Goal: Communication & Community: Answer question/provide support

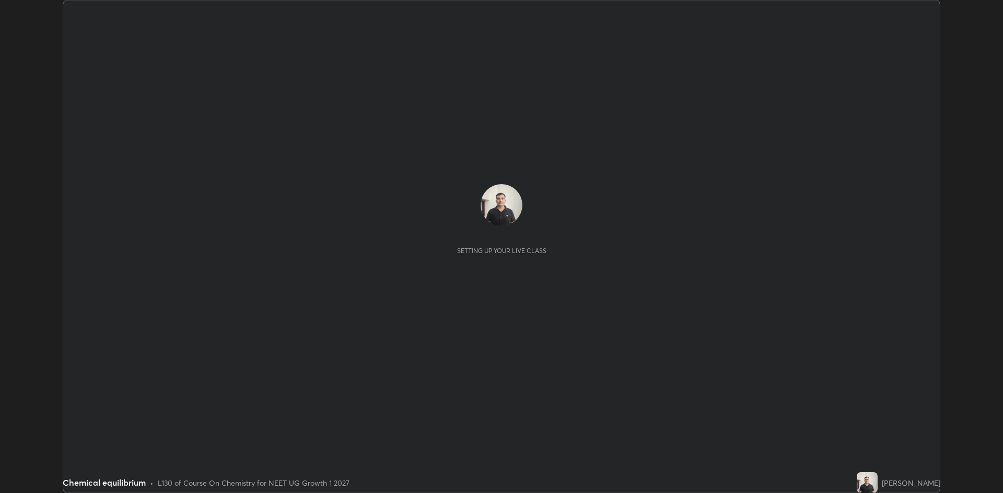
scroll to position [493, 1002]
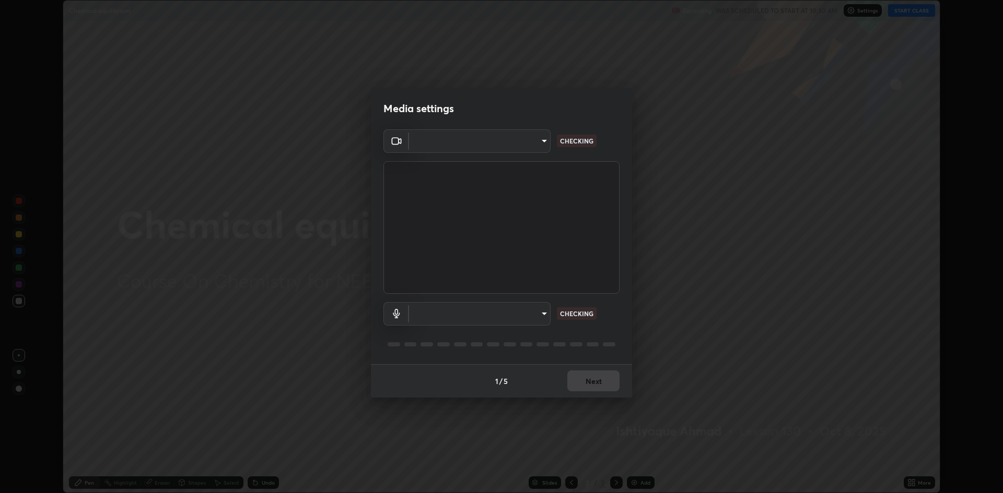
type input "f15db0baa701c4a62f1bde0adb77f765ad890decabc36671db508f0349ef2741"
type input "b330b5333c314d440cb7a677ea10aa29aba45f09d3d647a4a9ae05fbb864c315"
click at [671, 343] on div "Media settings OBS Virtual Camera f15db0baa701c4a62f1bde0adb77f765ad890decabc36…" at bounding box center [501, 246] width 1003 height 493
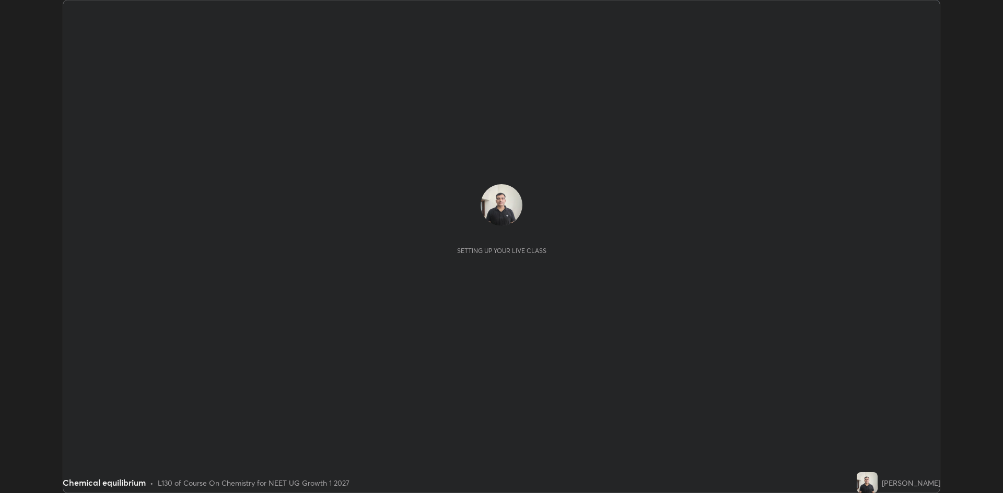
scroll to position [493, 1002]
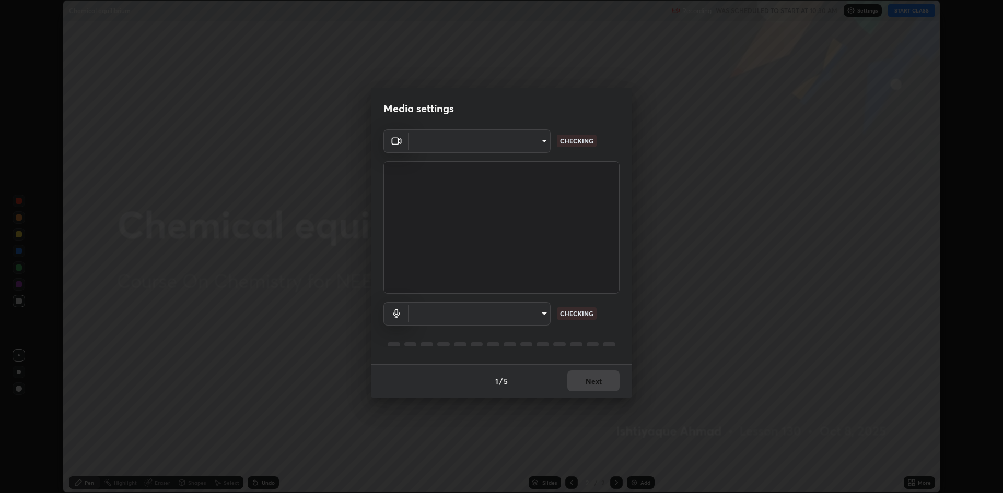
type input "f15db0baa701c4a62f1bde0adb77f765ad890decabc36671db508f0349ef2741"
click at [544, 315] on body "Erase all Chemical equilibrium Recording WAS SCHEDULED TO START AT 10:30 AM Set…" at bounding box center [501, 246] width 1003 height 493
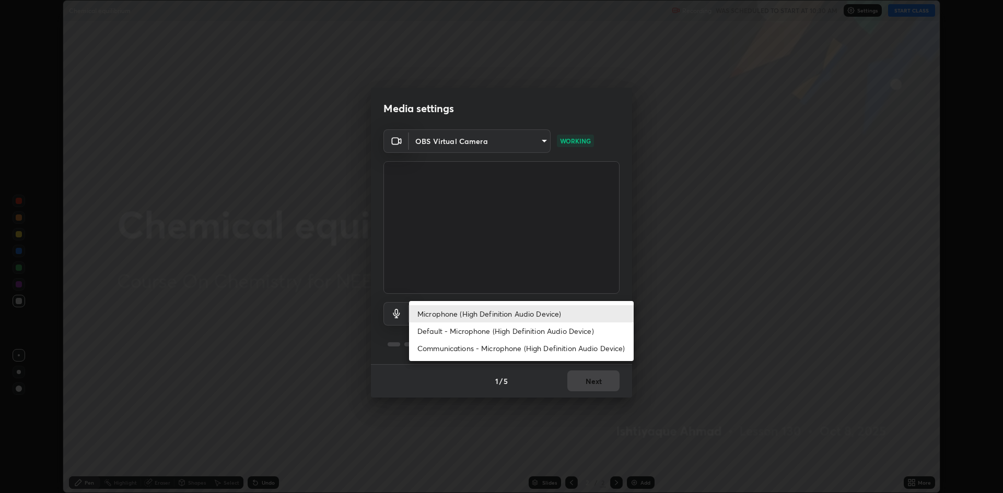
click at [522, 351] on li "Communications - Microphone (High Definition Audio Device)" at bounding box center [521, 348] width 225 height 17
type input "communications"
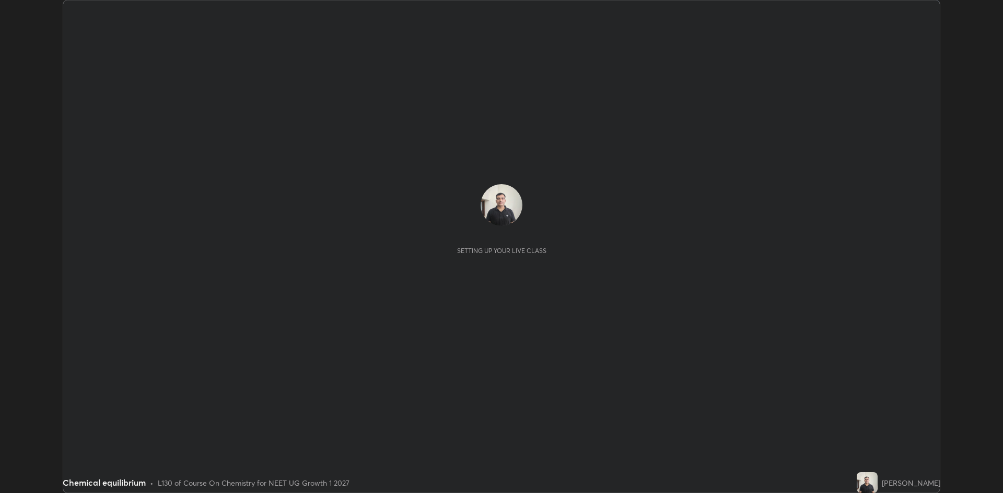
scroll to position [493, 1002]
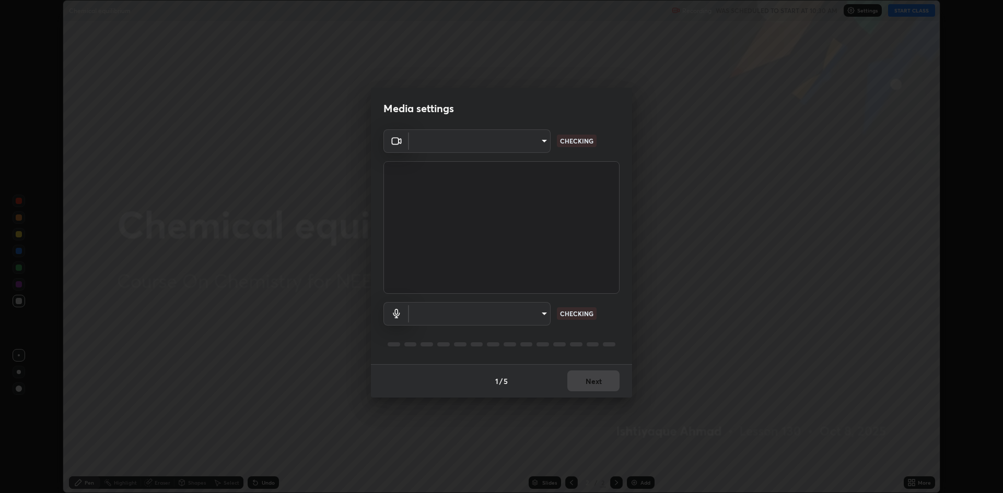
type input "f15db0baa701c4a62f1bde0adb77f765ad890decabc36671db508f0349ef2741"
type input "b330b5333c314d440cb7a677ea10aa29aba45f09d3d647a4a9ae05fbb864c315"
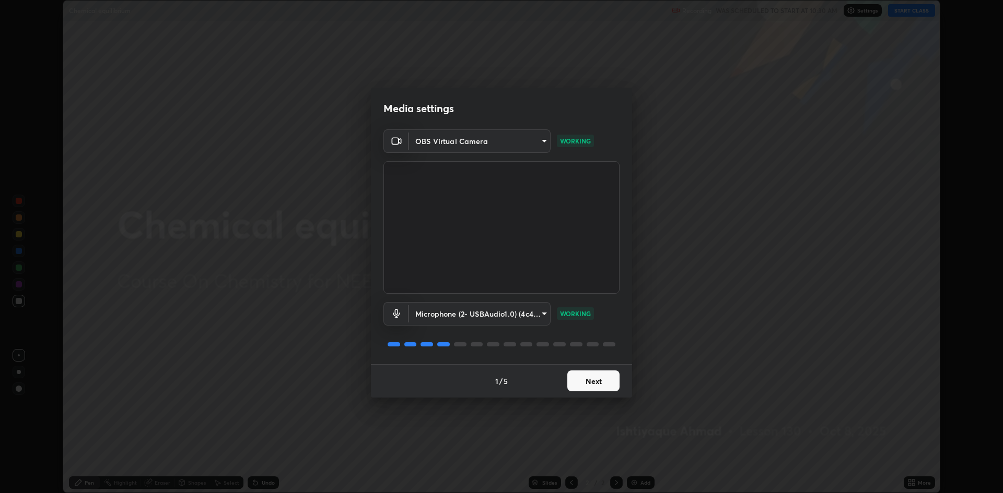
click at [593, 388] on button "Next" at bounding box center [593, 381] width 52 height 21
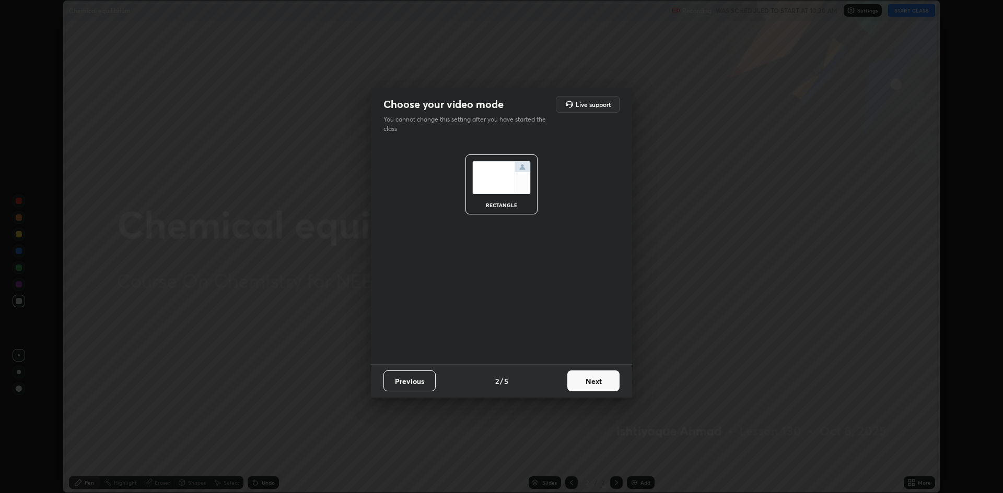
click at [596, 383] on button "Next" at bounding box center [593, 381] width 52 height 21
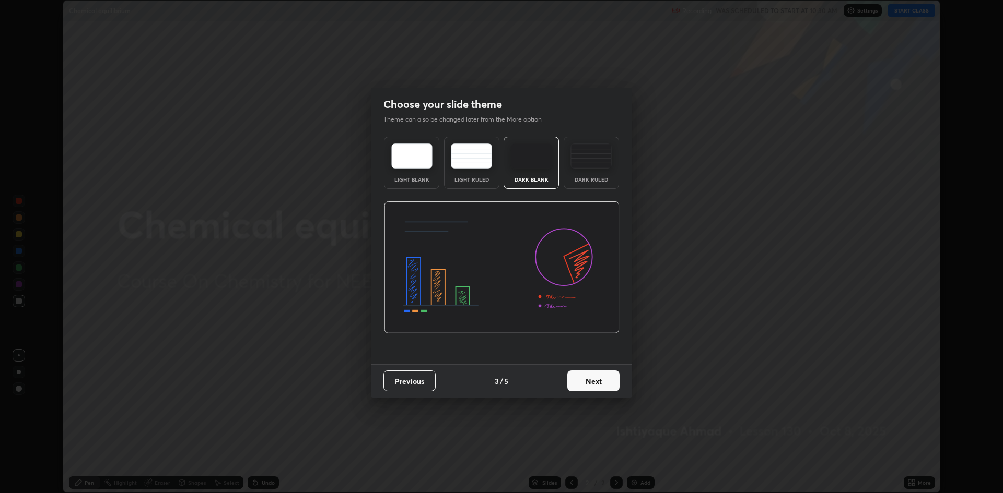
click at [596, 380] on button "Next" at bounding box center [593, 381] width 52 height 21
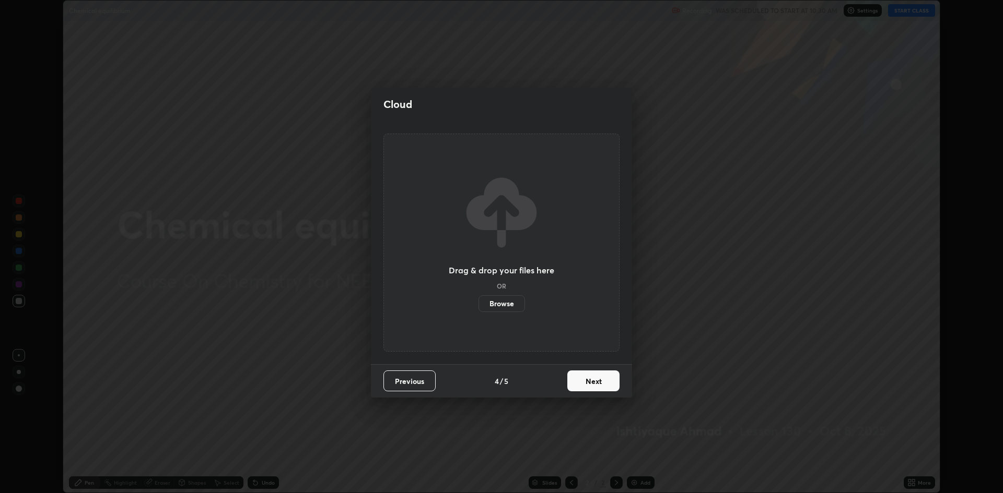
click at [595, 383] on button "Next" at bounding box center [593, 381] width 52 height 21
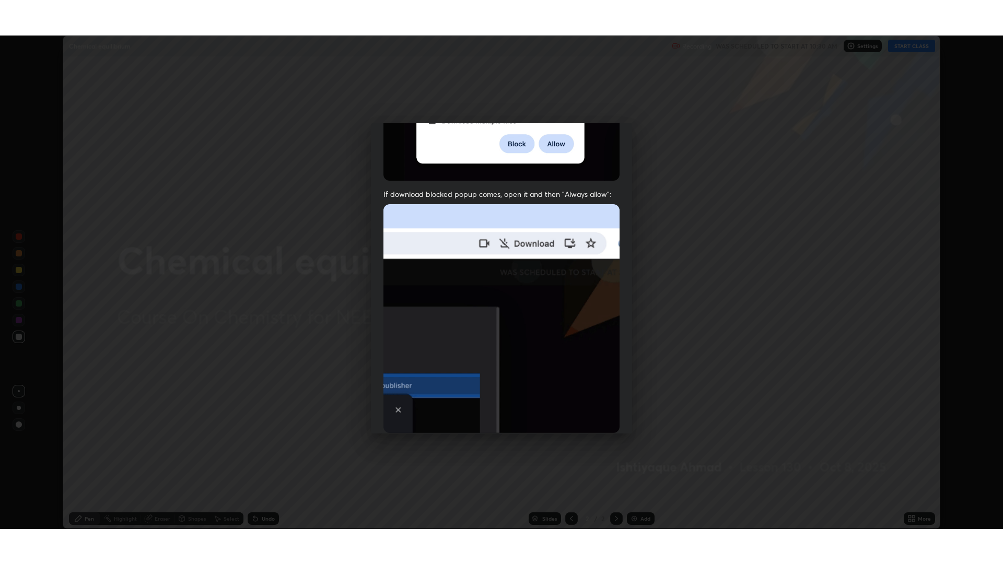
scroll to position [212, 0]
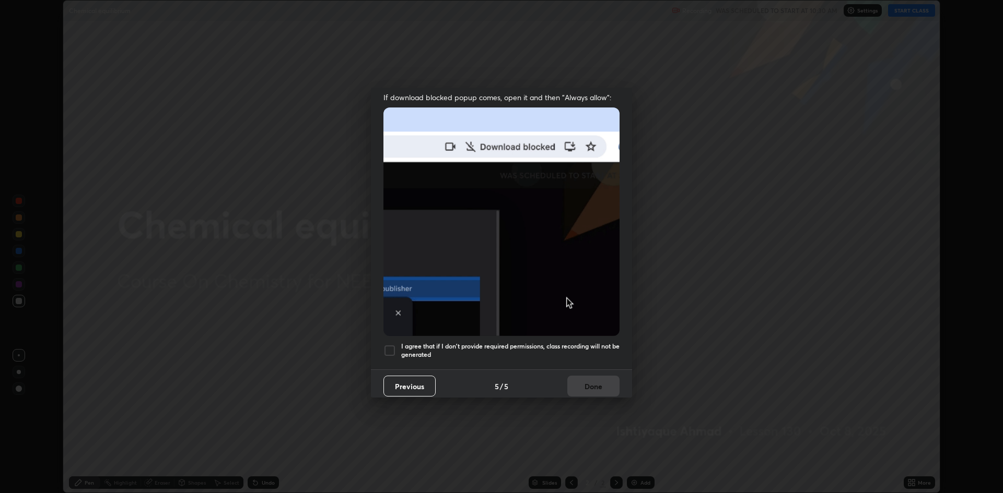
click at [391, 347] on div at bounding box center [389, 351] width 13 height 13
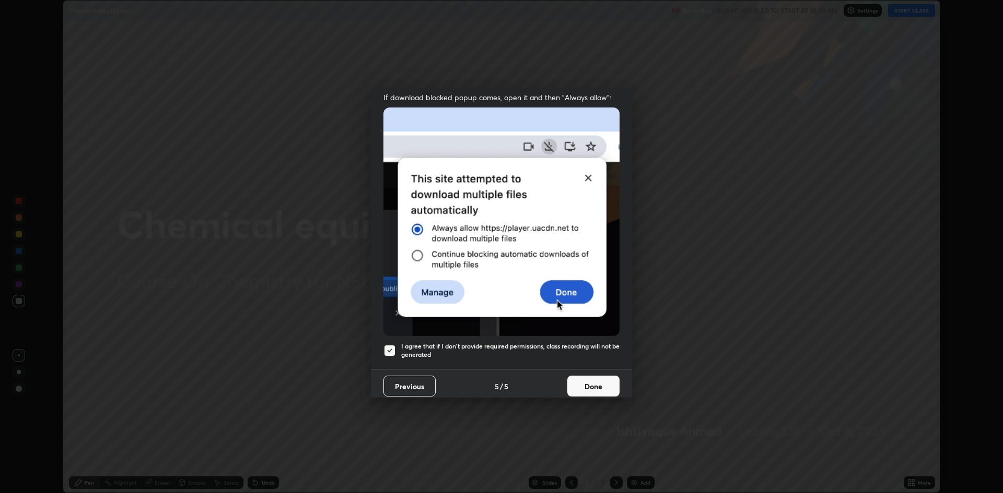
click at [592, 384] on button "Done" at bounding box center [593, 386] width 52 height 21
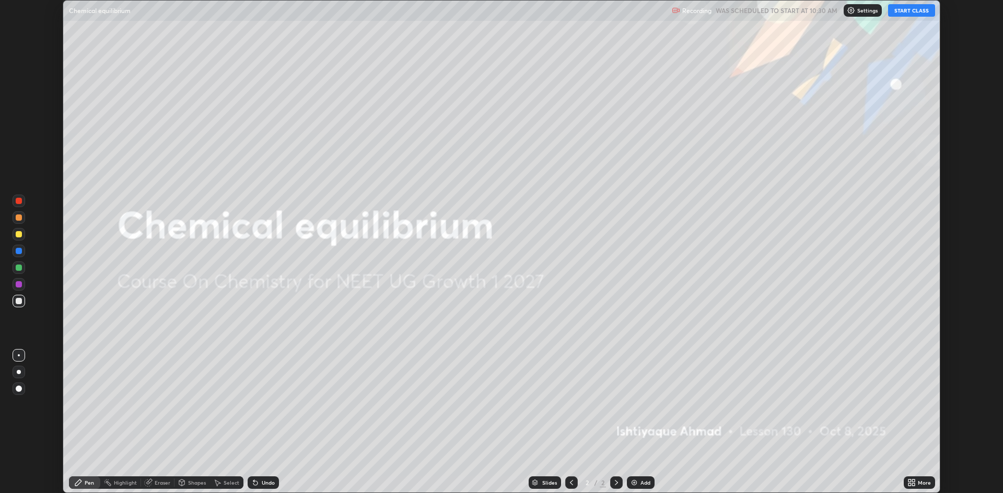
click at [645, 485] on div "Add" at bounding box center [645, 482] width 10 height 5
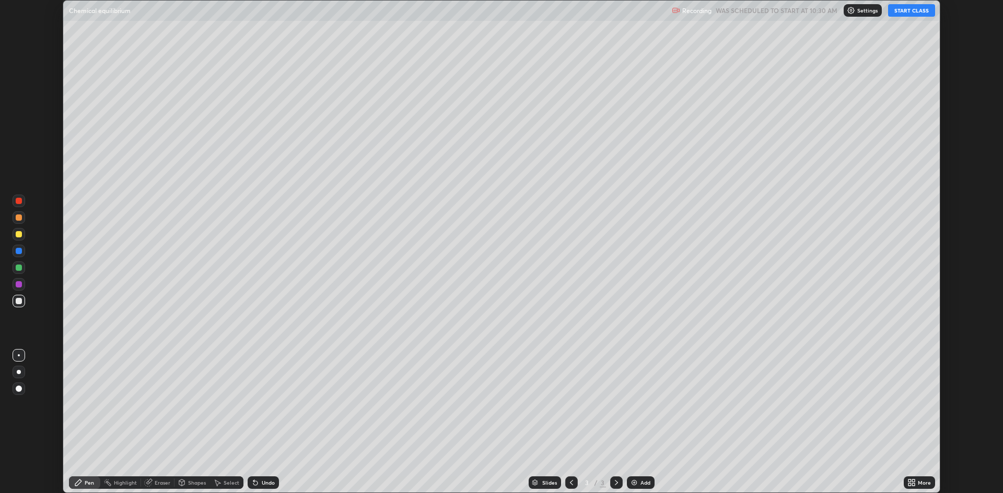
click at [902, 15] on button "START CLASS" at bounding box center [911, 10] width 47 height 13
click at [913, 480] on icon at bounding box center [913, 481] width 3 height 3
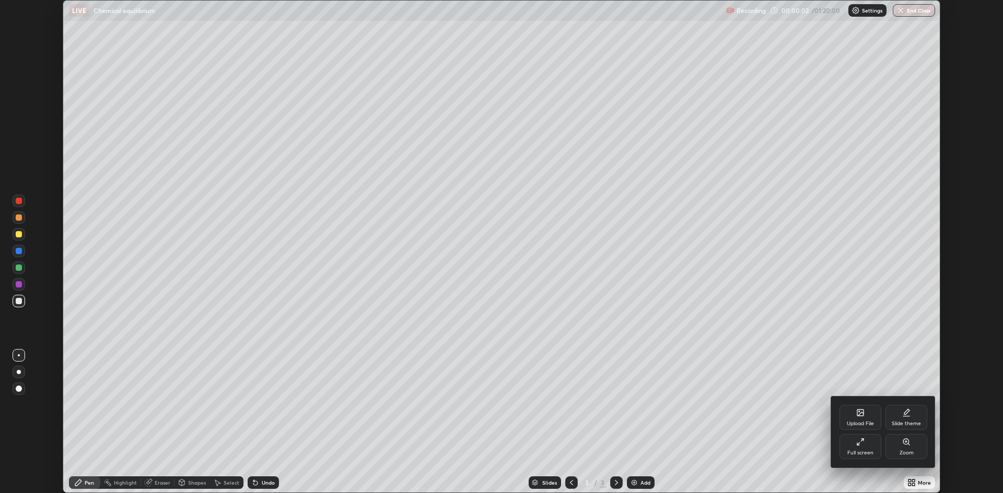
click at [859, 451] on div "Full screen" at bounding box center [860, 453] width 26 height 5
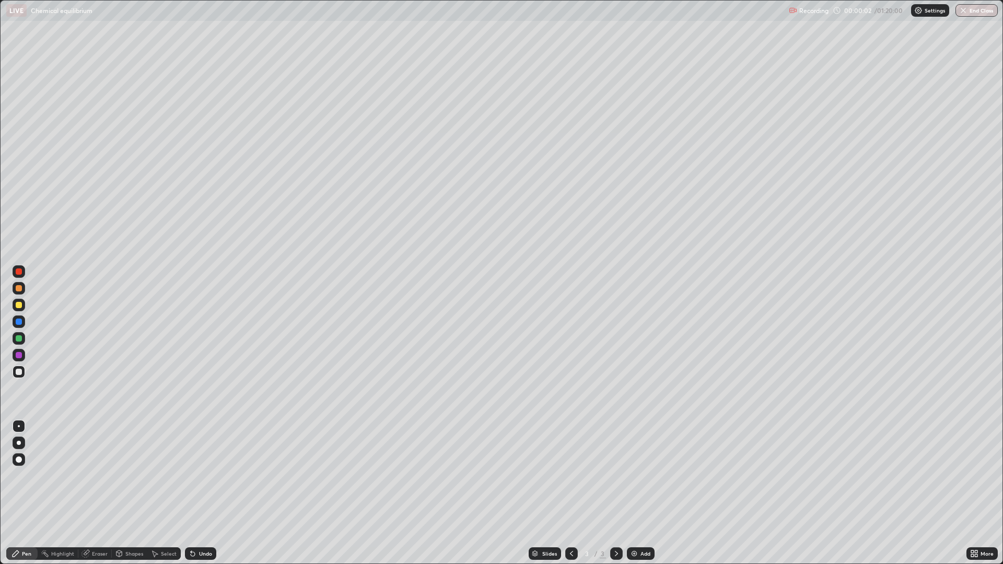
scroll to position [564, 1003]
click at [21, 303] on div at bounding box center [19, 305] width 6 height 6
click at [15, 371] on div at bounding box center [19, 372] width 13 height 13
click at [19, 339] on div at bounding box center [19, 338] width 6 height 6
click at [21, 373] on div at bounding box center [19, 372] width 6 height 6
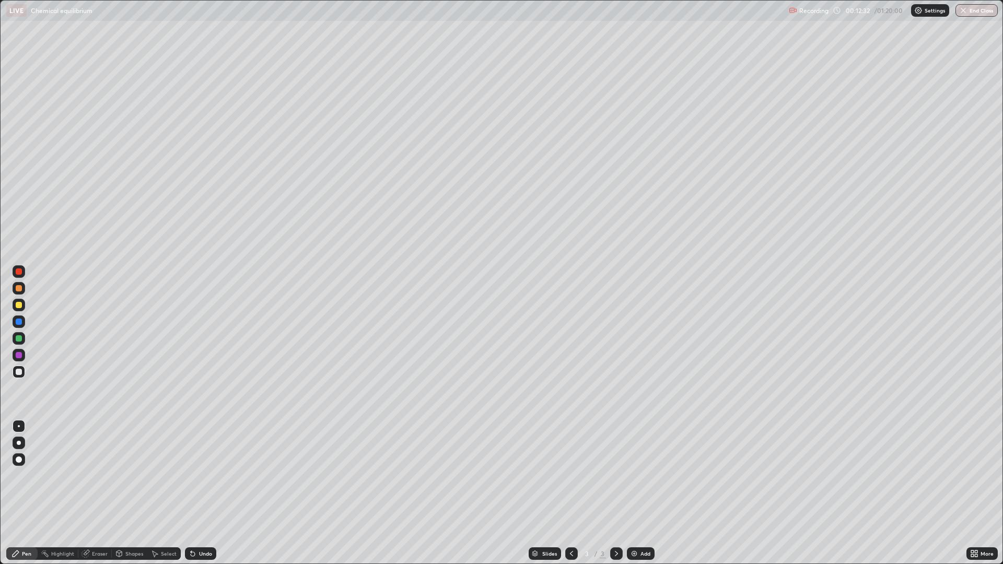
click at [703, 493] on div "Slides 3 / 3 Add" at bounding box center [591, 553] width 750 height 21
click at [99, 493] on div "Eraser" at bounding box center [94, 553] width 33 height 13
click at [26, 493] on div "Pen" at bounding box center [26, 553] width 9 height 5
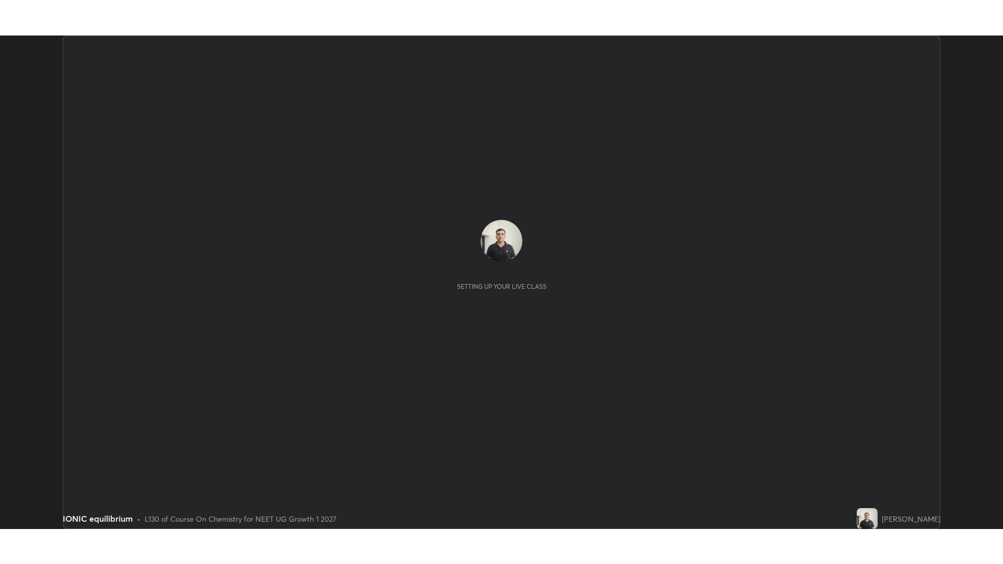
scroll to position [493, 1002]
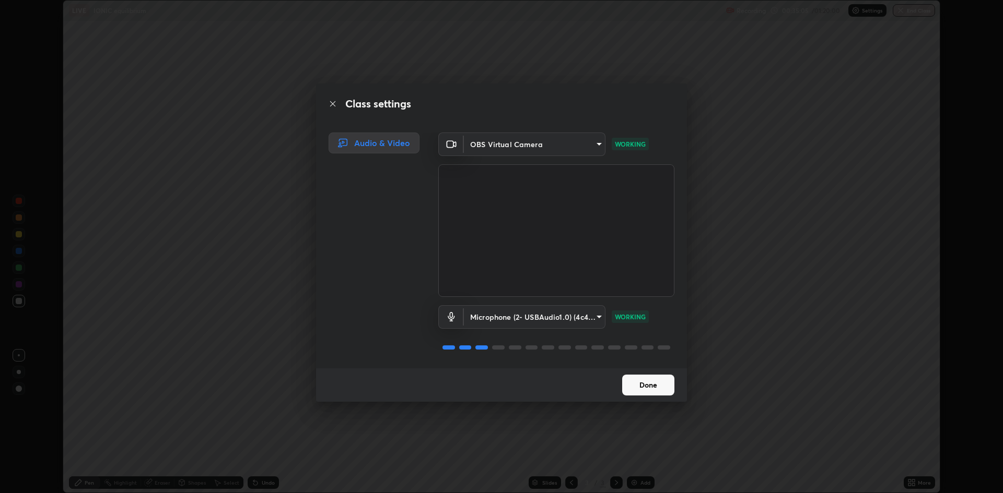
click at [653, 387] on button "Done" at bounding box center [648, 385] width 52 height 21
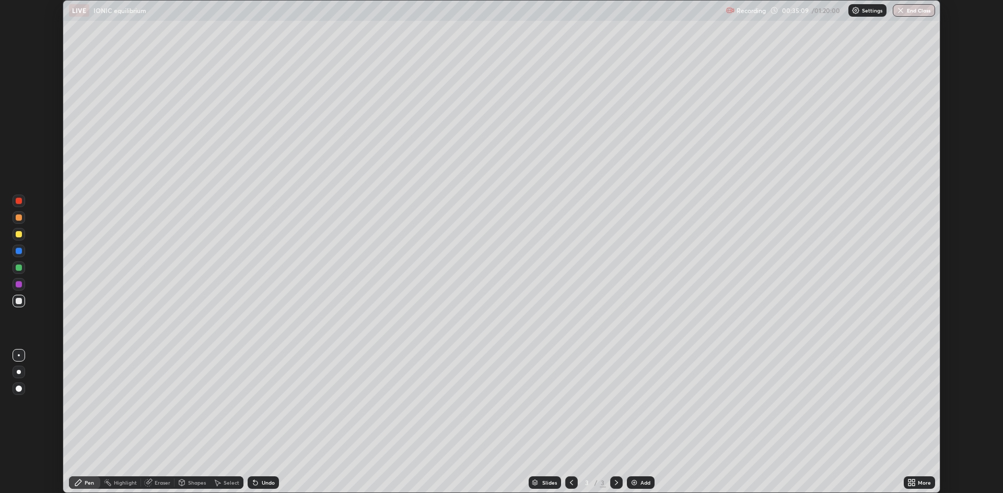
click at [976, 390] on div "Setting up your live class" at bounding box center [501, 246] width 1003 height 493
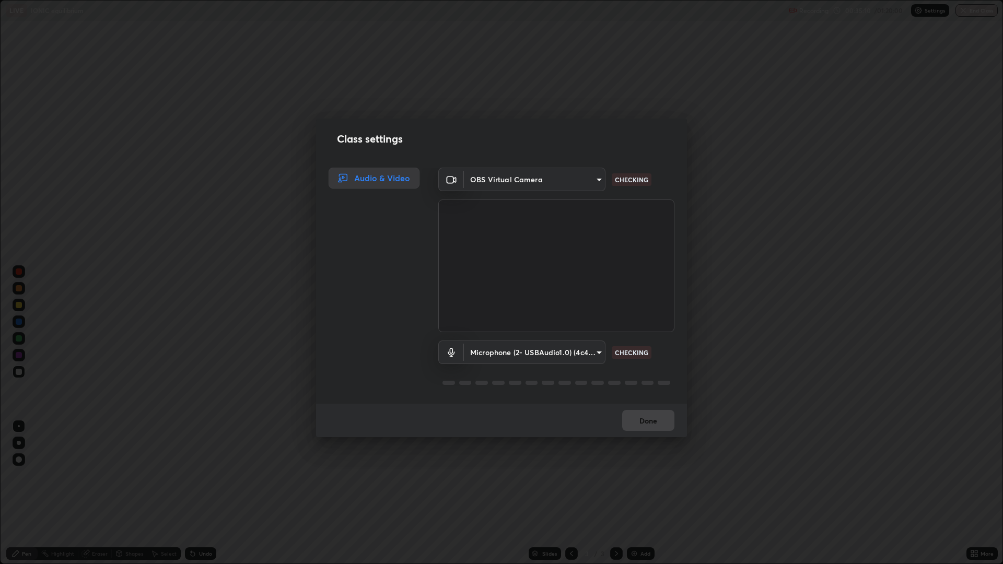
scroll to position [564, 1003]
click at [647, 420] on div "Done" at bounding box center [501, 420] width 371 height 33
click at [644, 423] on button "Done" at bounding box center [648, 420] width 52 height 21
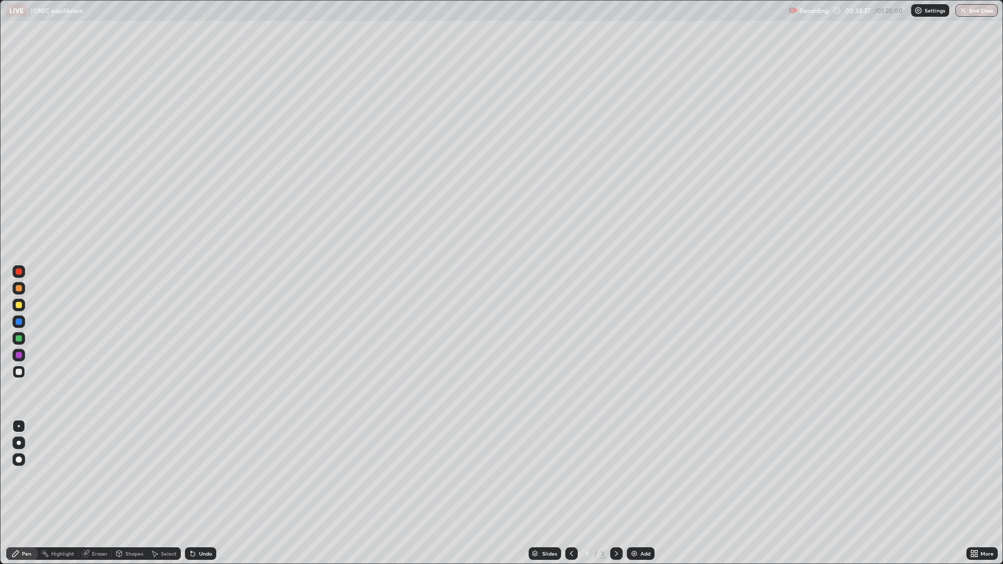
click at [99, 493] on div "Eraser" at bounding box center [100, 553] width 16 height 5
click at [26, 493] on div "Pen" at bounding box center [26, 553] width 9 height 5
click at [640, 493] on div "Add" at bounding box center [645, 553] width 10 height 5
click at [19, 338] on div at bounding box center [19, 338] width 6 height 6
click at [21, 372] on div at bounding box center [19, 372] width 6 height 6
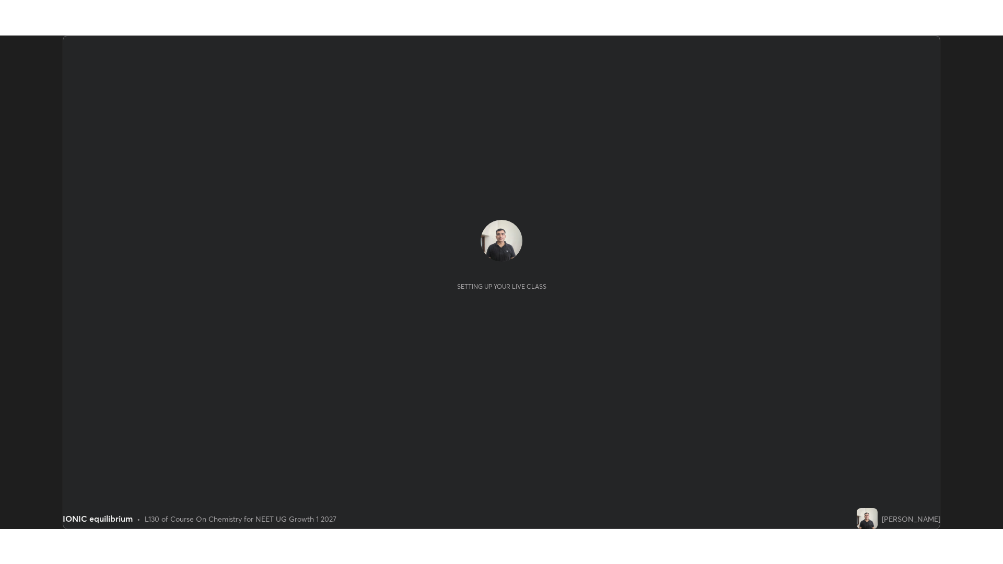
scroll to position [493, 1003]
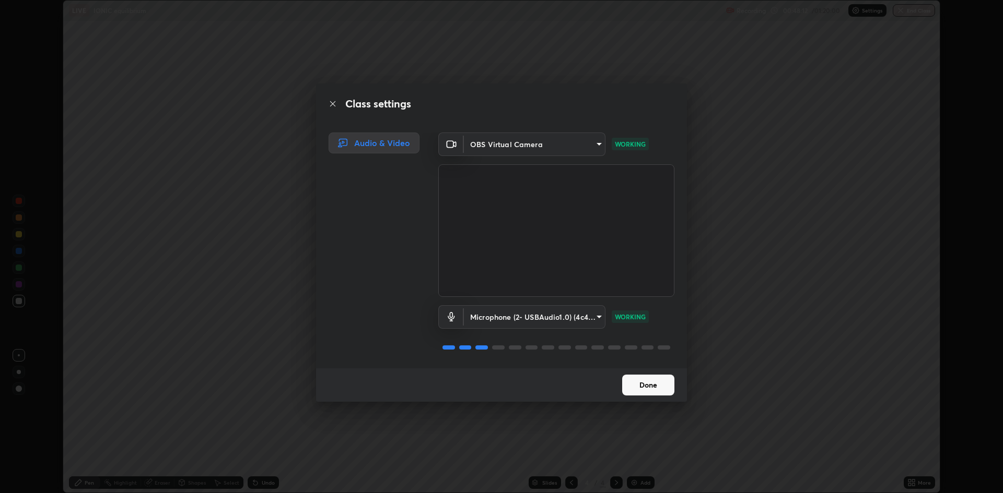
click at [644, 386] on button "Done" at bounding box center [648, 385] width 52 height 21
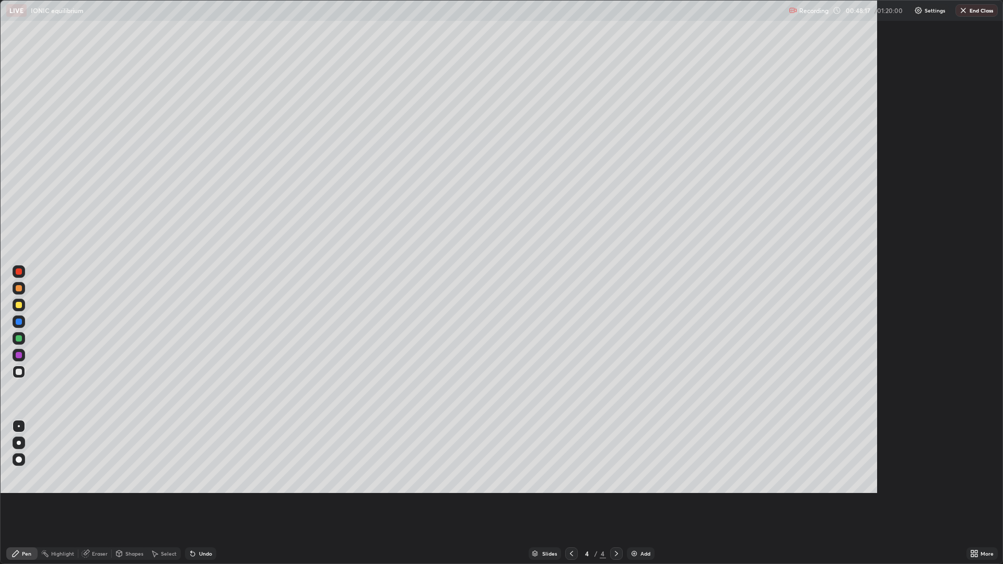
scroll to position [564, 1003]
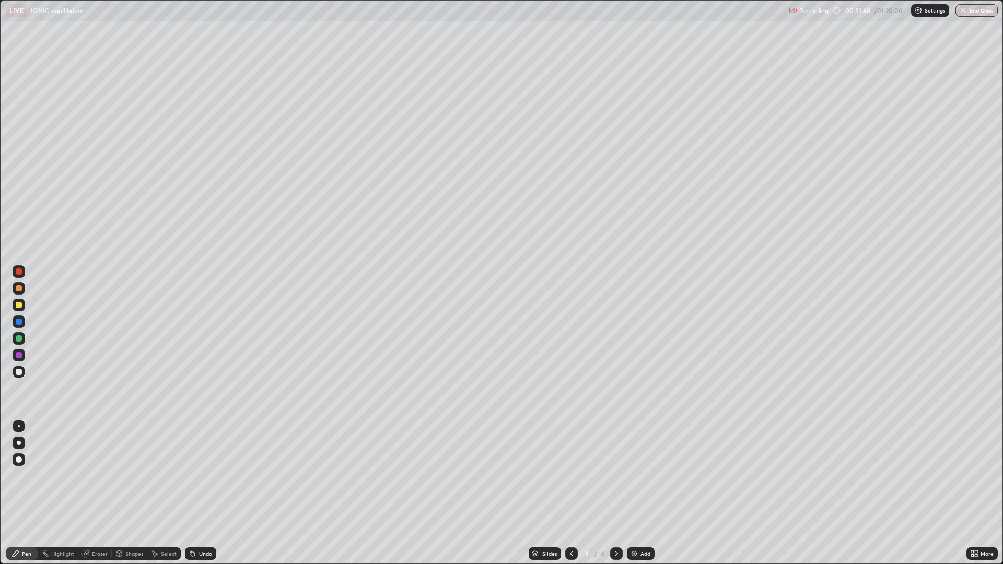
click at [633, 493] on img at bounding box center [634, 553] width 8 height 8
click at [18, 307] on div at bounding box center [19, 305] width 6 height 6
click at [93, 493] on div "Eraser" at bounding box center [100, 553] width 16 height 5
click at [26, 493] on div "Pen" at bounding box center [26, 553] width 9 height 5
click at [21, 372] on div at bounding box center [19, 372] width 6 height 6
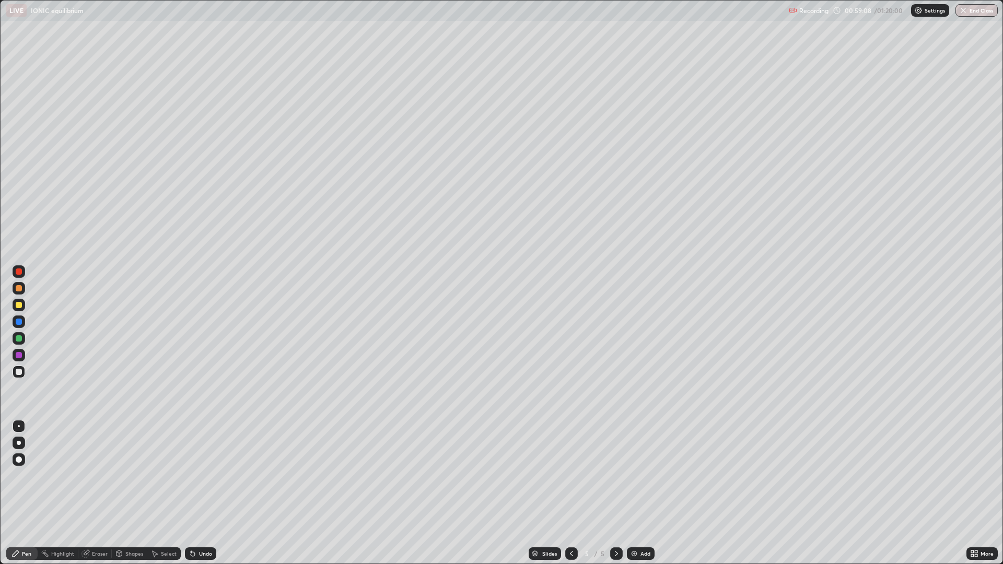
click at [637, 493] on img at bounding box center [634, 553] width 8 height 8
click at [92, 493] on div "Eraser" at bounding box center [100, 553] width 16 height 5
click at [17, 493] on icon at bounding box center [19, 501] width 8 height 8
click at [31, 493] on div "Pen" at bounding box center [21, 553] width 31 height 13
click at [638, 493] on div "Add" at bounding box center [641, 553] width 28 height 13
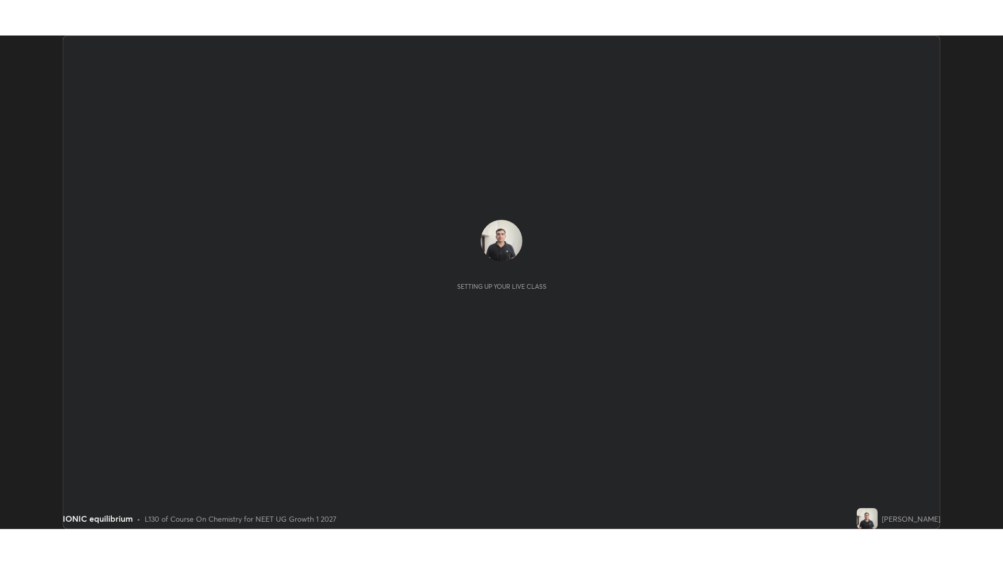
scroll to position [493, 1002]
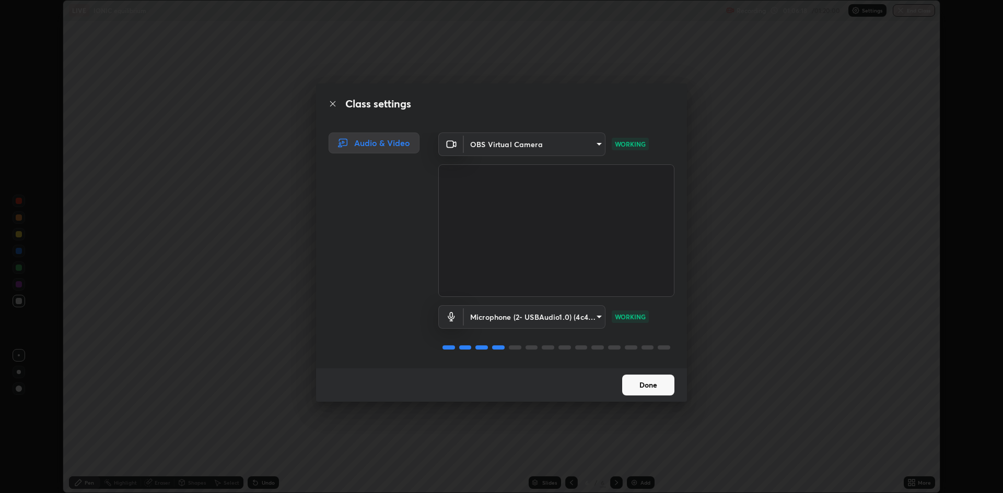
click at [643, 389] on button "Done" at bounding box center [648, 385] width 52 height 21
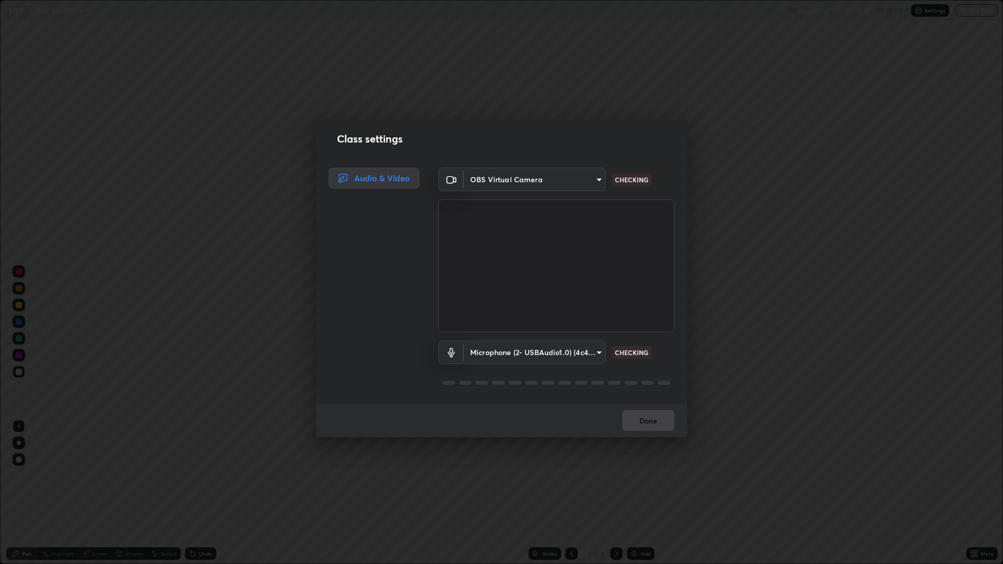
scroll to position [564, 1003]
click at [753, 432] on div "Class settings Audio & Video OBS Virtual Camera f15db0baa701c4a62f1bde0adb77f76…" at bounding box center [501, 282] width 1003 height 564
click at [653, 421] on button "Done" at bounding box center [648, 420] width 52 height 21
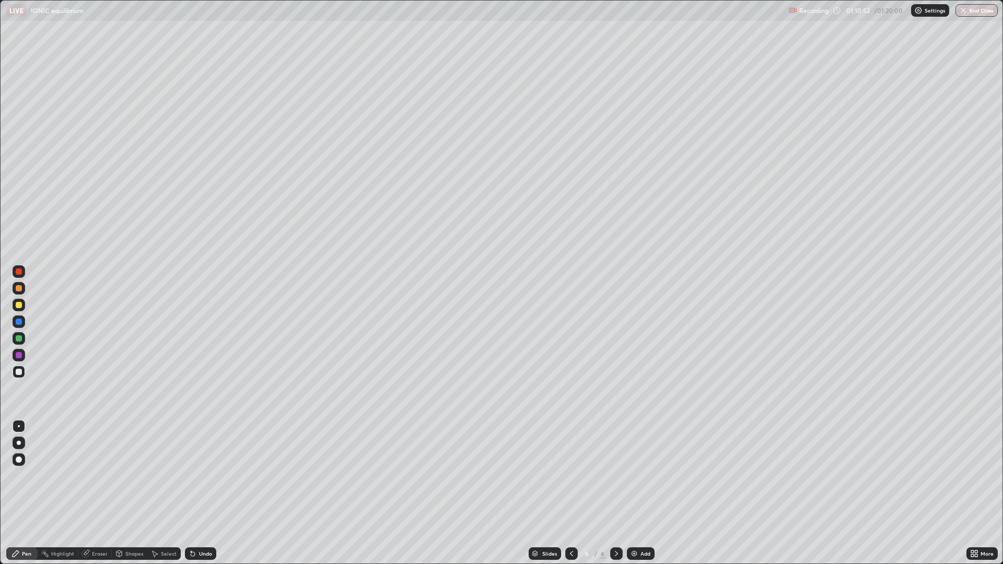
click at [642, 493] on div "Add" at bounding box center [645, 553] width 10 height 5
click at [19, 309] on div at bounding box center [19, 305] width 13 height 13
click at [18, 372] on div at bounding box center [19, 372] width 6 height 6
click at [20, 340] on div at bounding box center [19, 338] width 6 height 6
click at [98, 493] on div "Eraser" at bounding box center [100, 553] width 16 height 5
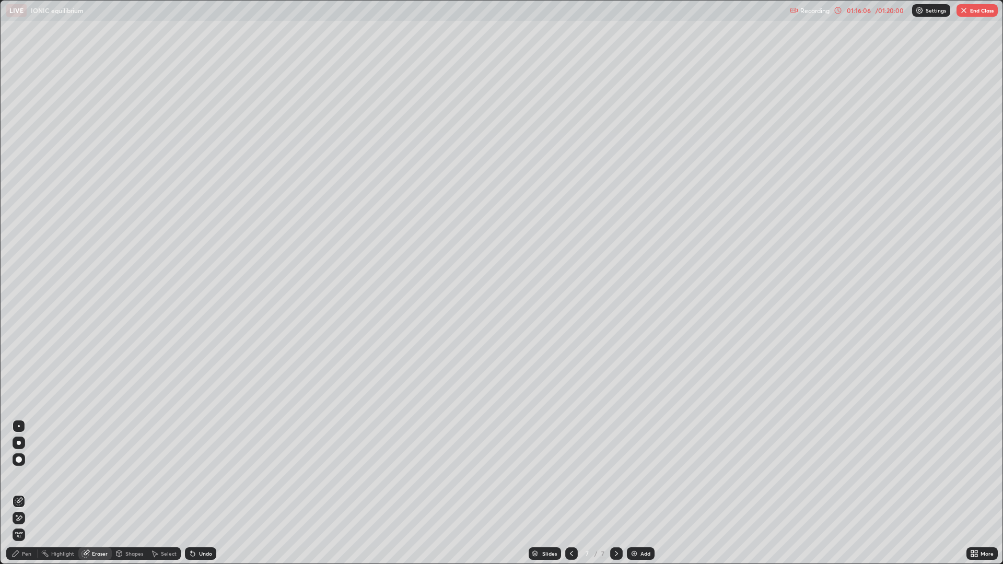
click at [19, 493] on icon at bounding box center [19, 501] width 8 height 8
click at [30, 493] on div "Pen" at bounding box center [21, 553] width 31 height 13
click at [23, 375] on div at bounding box center [19, 372] width 13 height 13
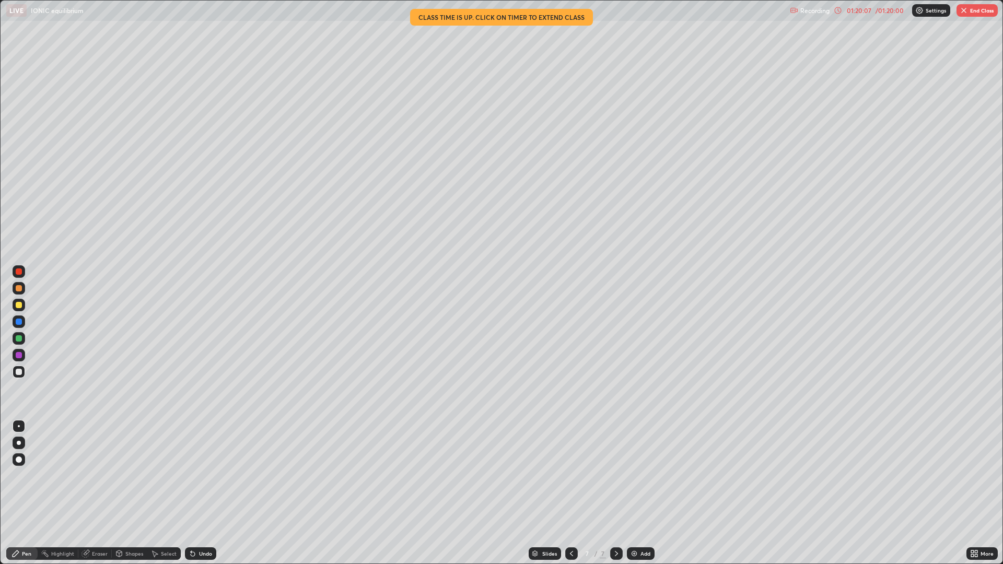
click at [642, 493] on div "Add" at bounding box center [645, 553] width 10 height 5
click at [18, 371] on div at bounding box center [19, 372] width 6 height 6
click at [92, 493] on div "Eraser" at bounding box center [100, 553] width 16 height 5
click at [18, 493] on icon at bounding box center [19, 501] width 8 height 8
click at [23, 493] on div "Pen" at bounding box center [26, 553] width 9 height 5
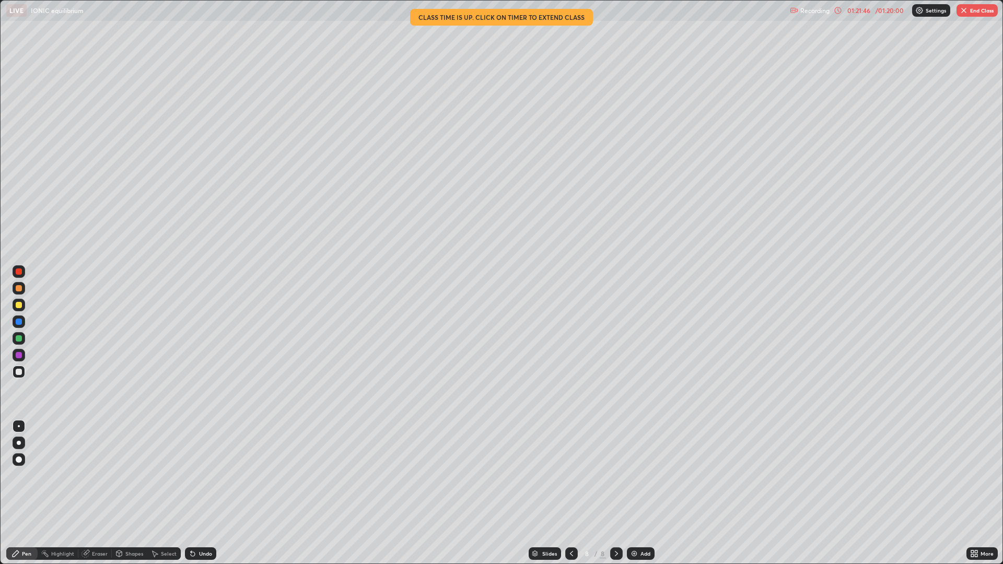
click at [18, 304] on div at bounding box center [19, 305] width 6 height 6
click at [20, 372] on div at bounding box center [19, 372] width 6 height 6
